Goal: Task Accomplishment & Management: Manage account settings

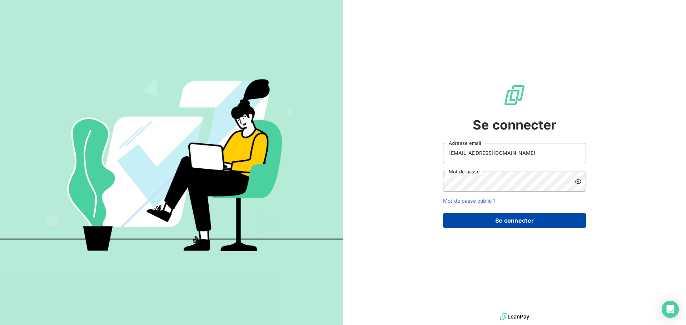
click at [519, 215] on button "Se connecter" at bounding box center [514, 220] width 143 height 15
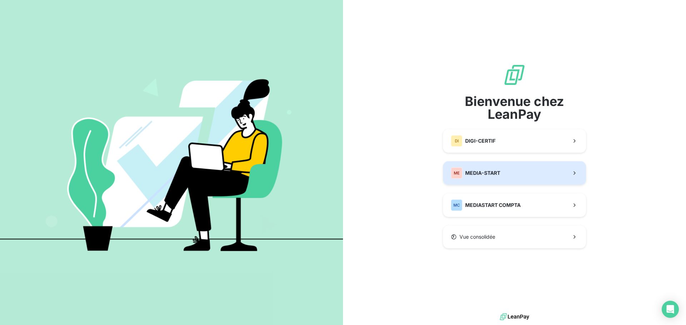
click at [472, 169] on div "ME MEDIA-START" at bounding box center [475, 173] width 49 height 11
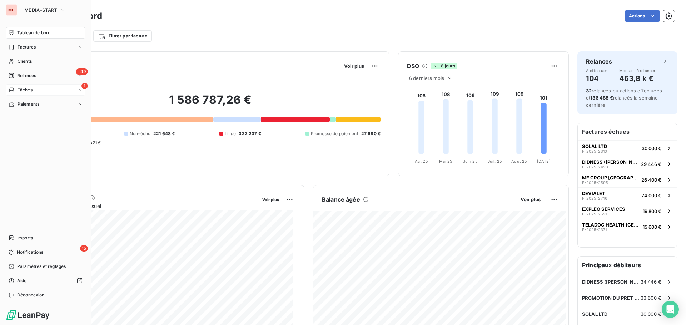
click at [13, 87] on icon at bounding box center [12, 90] width 6 height 6
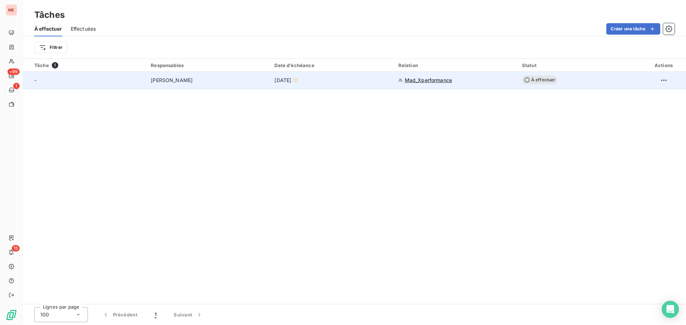
click at [93, 80] on div "-" at bounding box center [88, 80] width 108 height 7
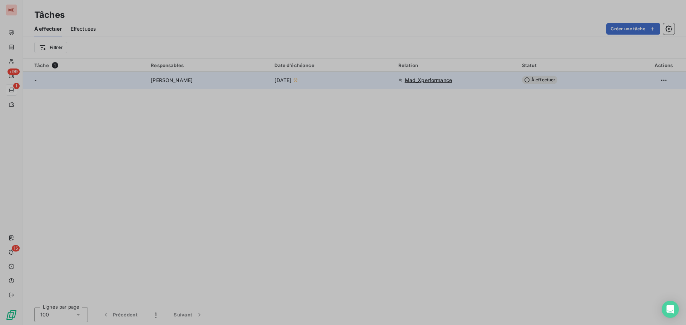
type input "[DATE]"
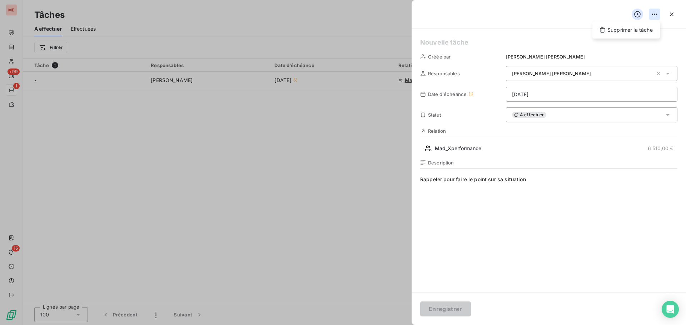
click at [657, 16] on html "ME +99 1 15 Tâches À effectuer Effectuées Créer une tâche Filtrer Tâche 1 Respo…" at bounding box center [343, 162] width 686 height 325
click at [647, 31] on div "Supprimer la tâche" at bounding box center [626, 29] width 62 height 11
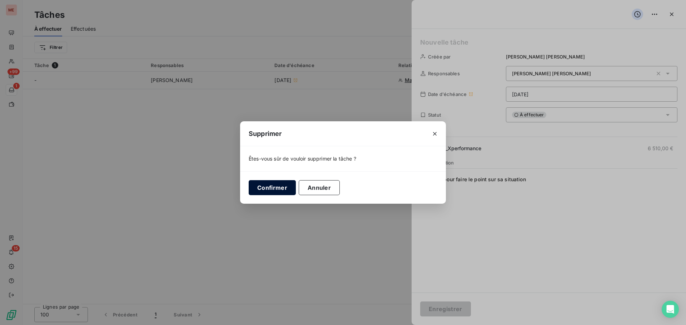
click at [282, 189] on button "Confirmer" at bounding box center [272, 187] width 47 height 15
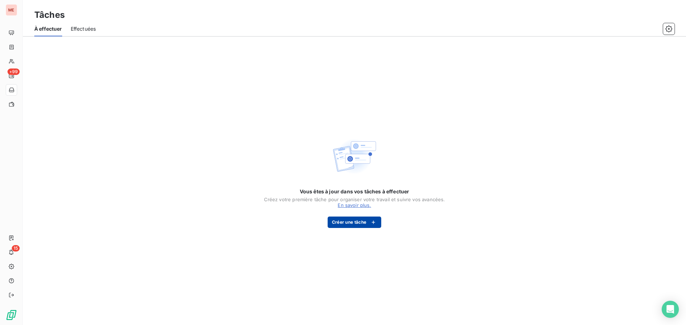
click at [353, 222] on button "Créer une tâche" at bounding box center [355, 222] width 54 height 11
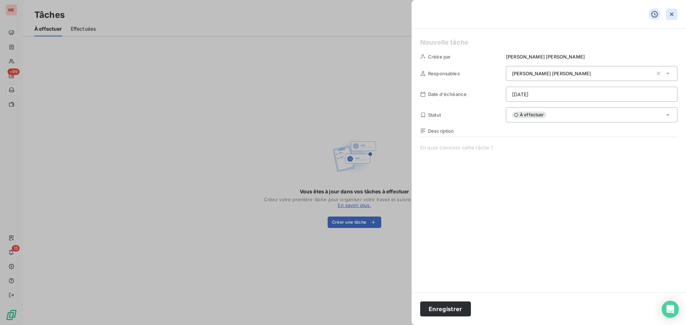
click at [671, 13] on icon "button" at bounding box center [672, 15] width 4 height 4
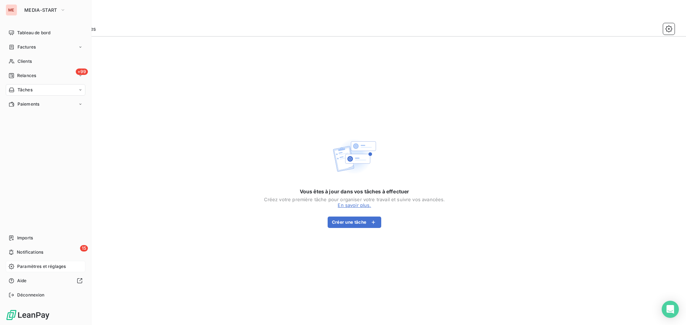
click at [45, 265] on span "Paramètres et réglages" at bounding box center [41, 267] width 49 height 6
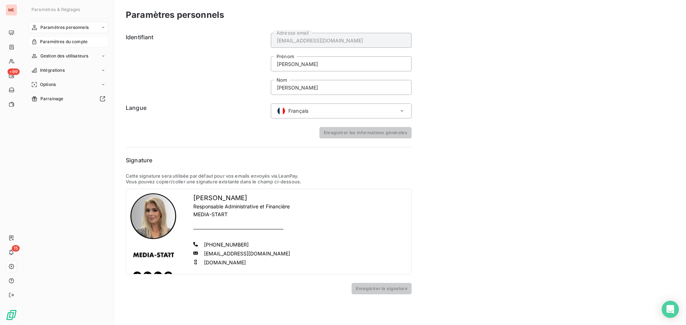
click at [78, 42] on span "Paramètres du compte" at bounding box center [64, 42] width 48 height 6
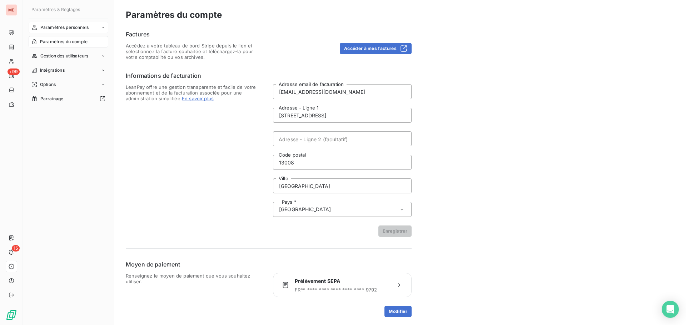
click at [81, 25] on span "Paramètres personnels" at bounding box center [64, 27] width 48 height 6
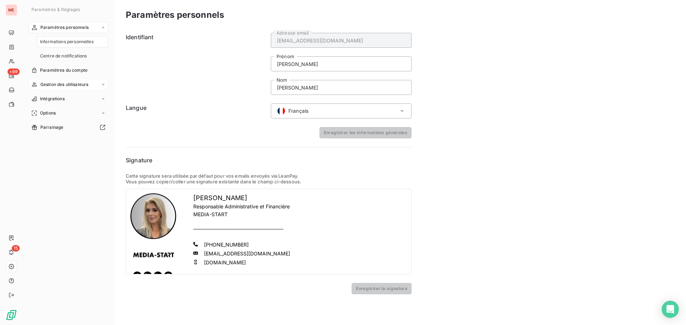
click at [78, 84] on span "Gestion des utilisateurs" at bounding box center [64, 84] width 48 height 6
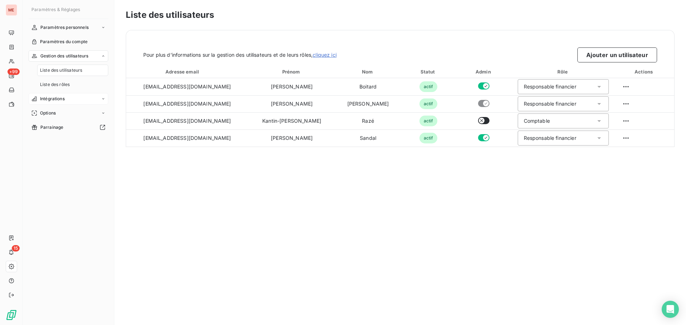
click at [75, 98] on div "Intégrations" at bounding box center [69, 98] width 80 height 11
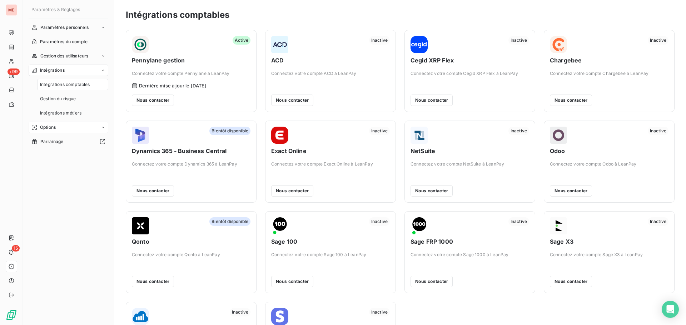
click at [75, 127] on div "Options" at bounding box center [69, 127] width 80 height 11
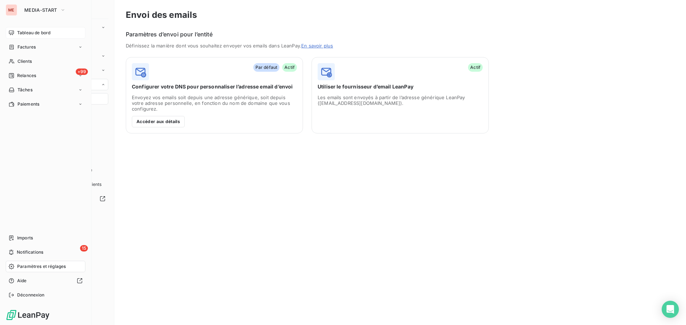
click at [15, 33] on div "Tableau de bord" at bounding box center [46, 32] width 80 height 11
